Goal: Find specific page/section: Find specific page/section

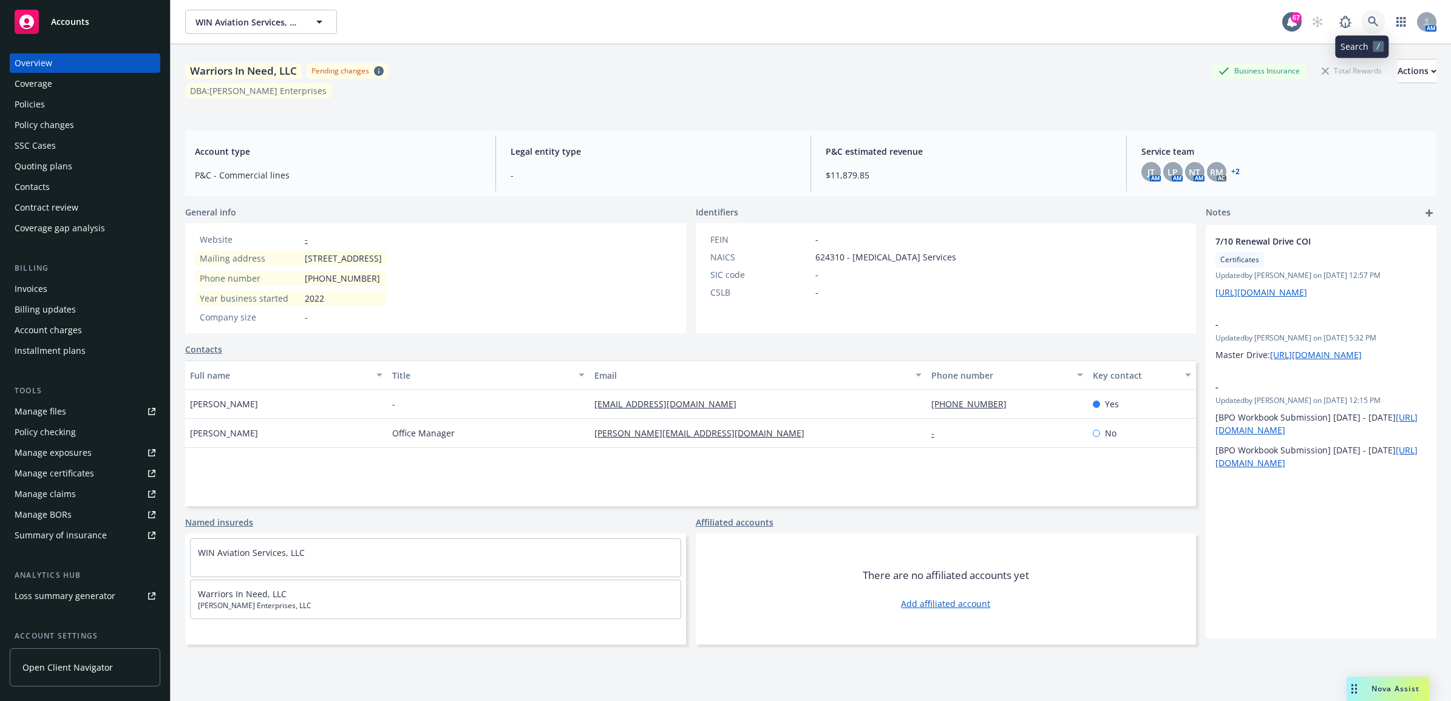
click at [1368, 19] on icon at bounding box center [1373, 21] width 11 height 11
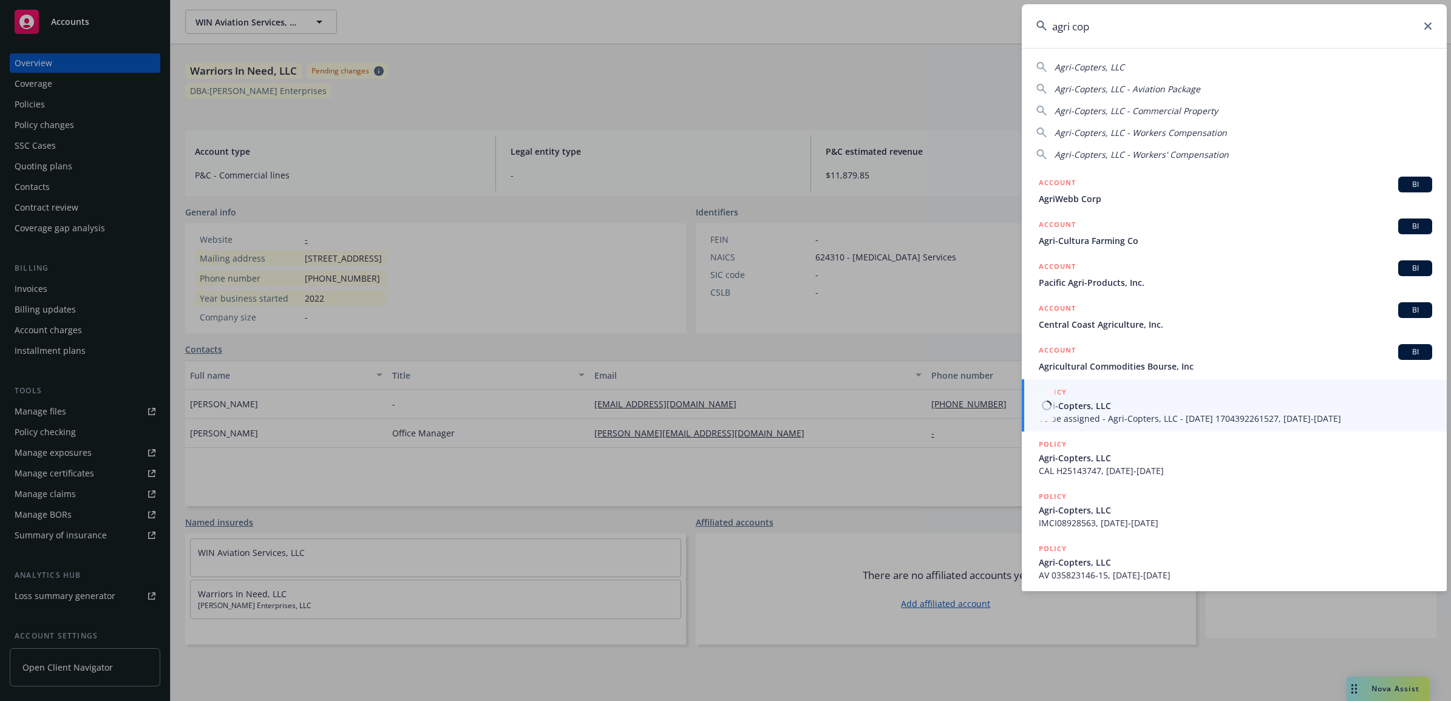
type input "agri cop"
drag, startPoint x: 1108, startPoint y: 411, endPoint x: 1097, endPoint y: 414, distance: 11.3
click at [1108, 411] on span "Agri-Copters, LLC" at bounding box center [1236, 406] width 394 height 13
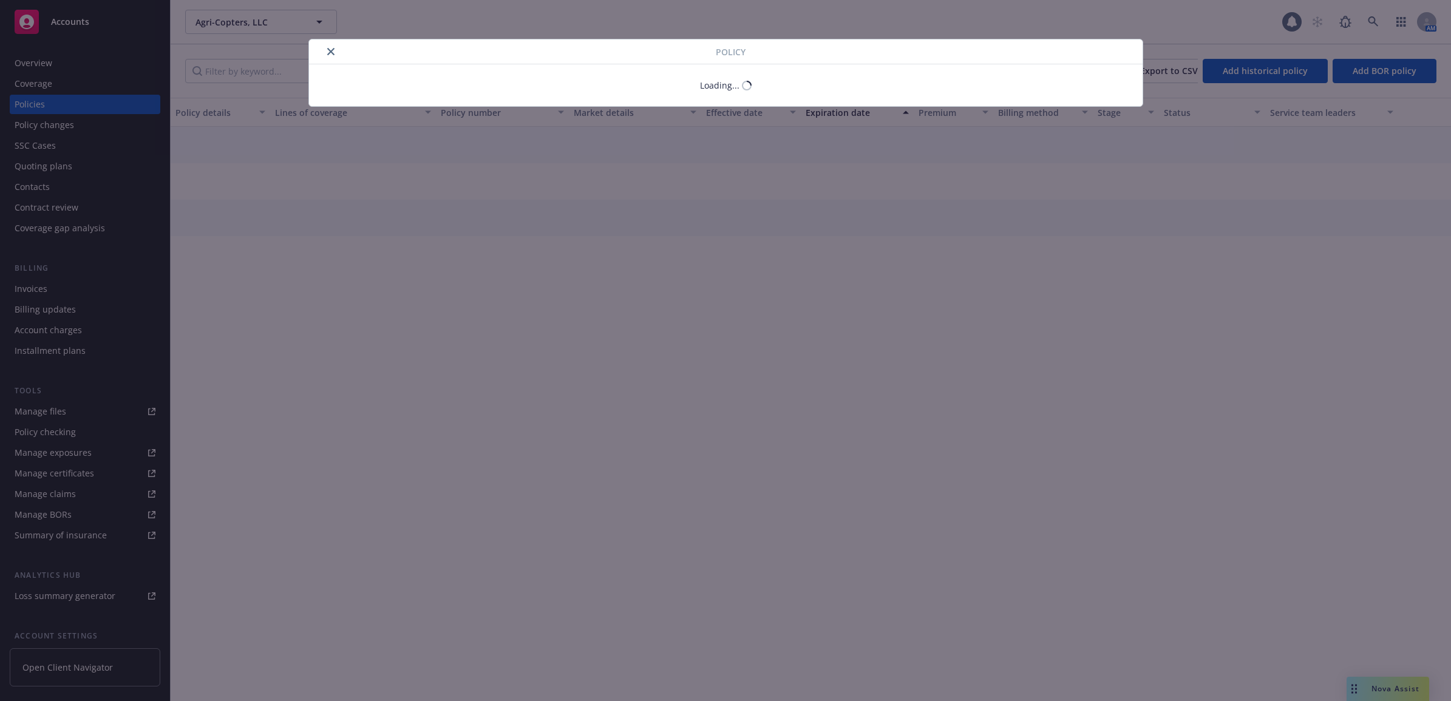
click at [46, 99] on div "Policy Loading..." at bounding box center [725, 350] width 1451 height 701
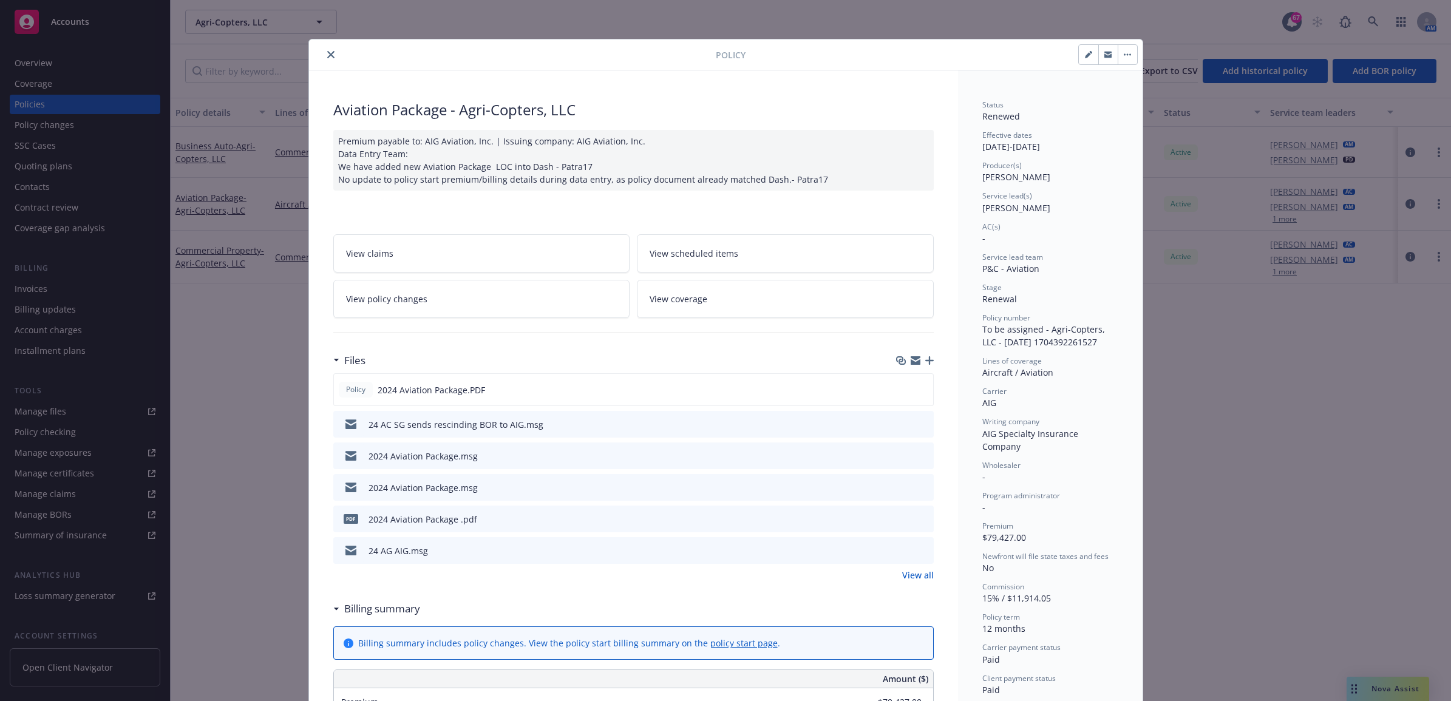
click at [330, 47] on div at bounding box center [515, 54] width 402 height 15
click at [324, 52] on button "close" at bounding box center [331, 54] width 15 height 15
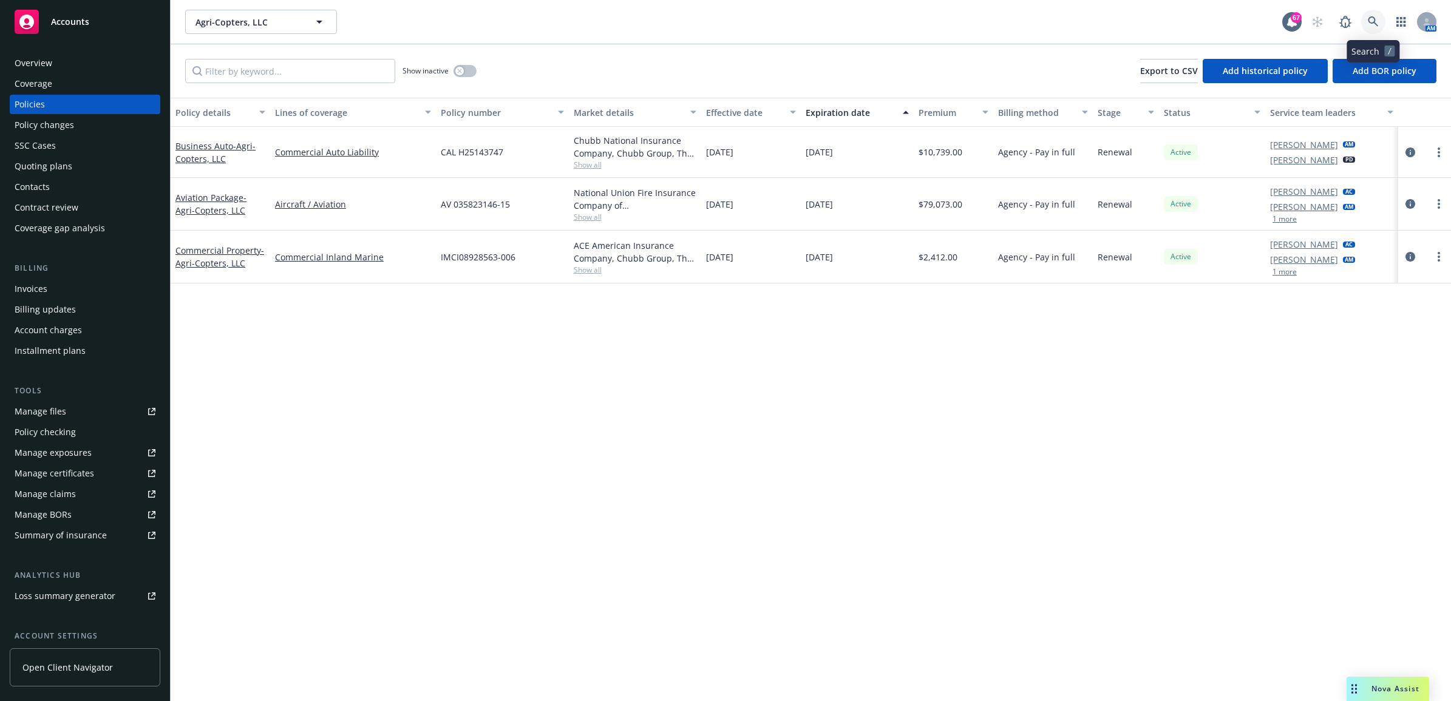
click at [1373, 20] on icon at bounding box center [1373, 21] width 11 height 11
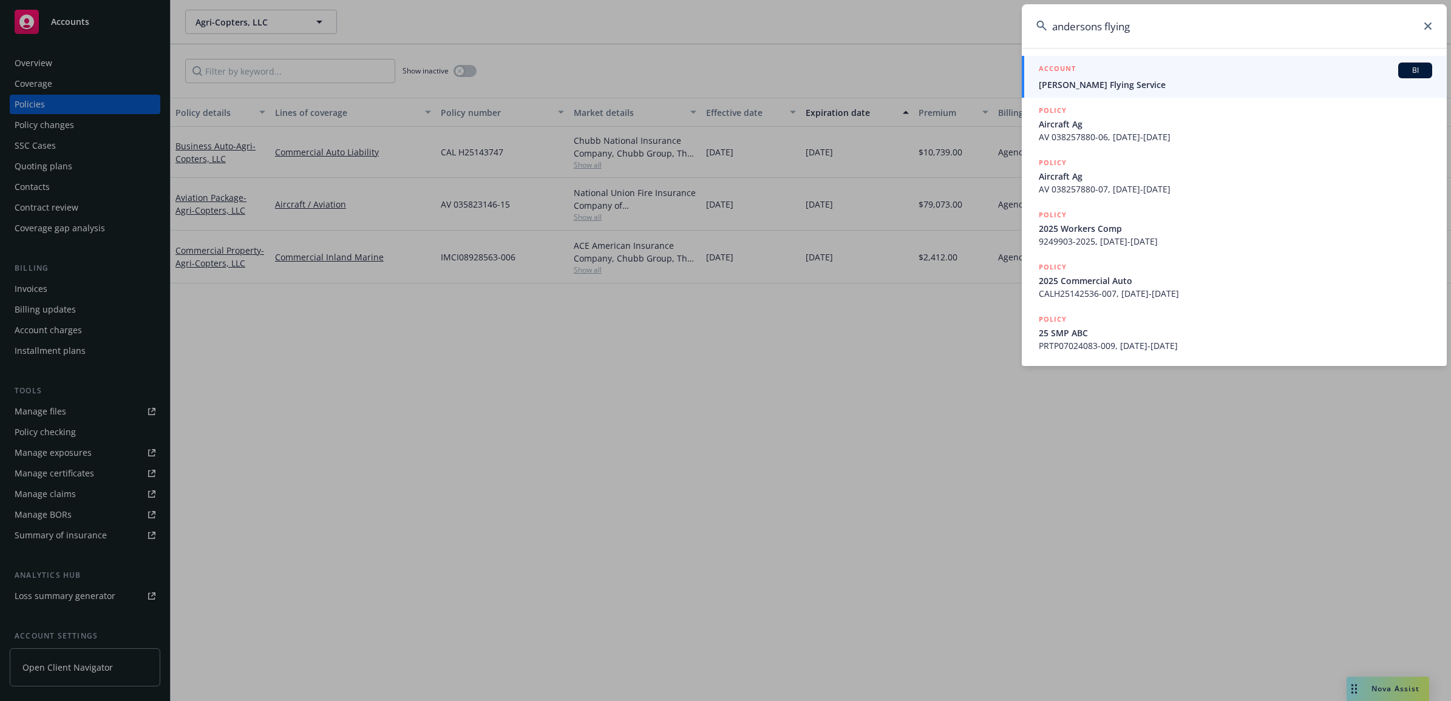
type input "andersons flying"
click at [1098, 81] on span "[PERSON_NAME] Flying Service" at bounding box center [1236, 84] width 394 height 13
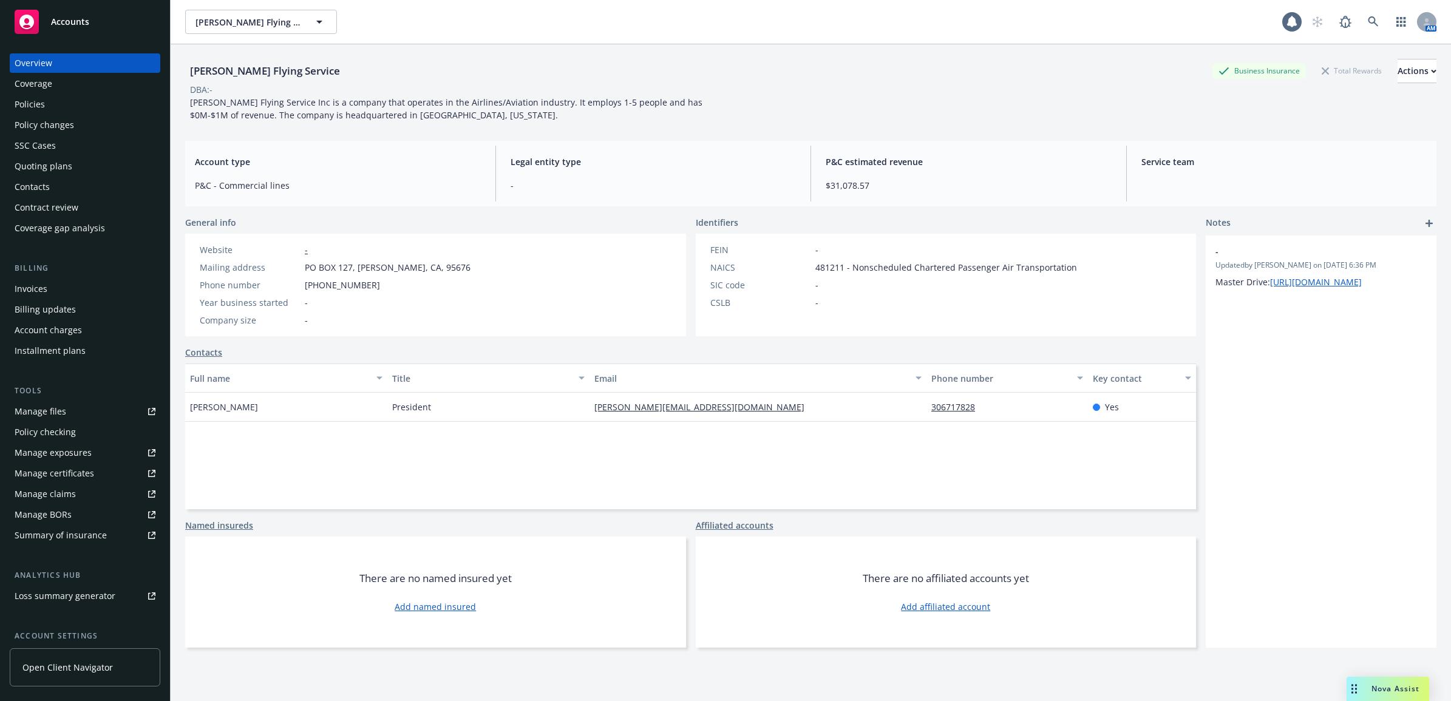
click at [61, 300] on div "Billing updates" at bounding box center [45, 309] width 61 height 19
click at [59, 288] on div "Invoices" at bounding box center [85, 288] width 141 height 19
